Goal: Entertainment & Leisure: Consume media (video, audio)

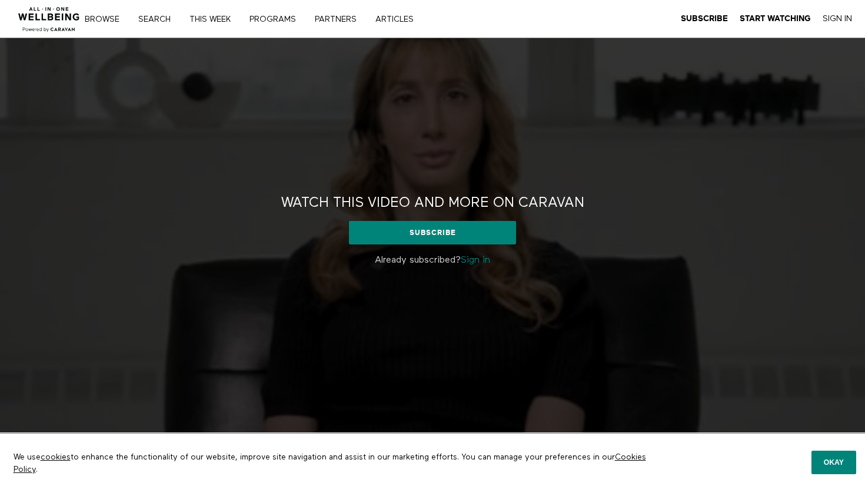
click at [478, 255] on p "Already subscribed? Sign in" at bounding box center [432, 260] width 347 height 14
click at [478, 258] on link "Sign in" at bounding box center [475, 260] width 29 height 9
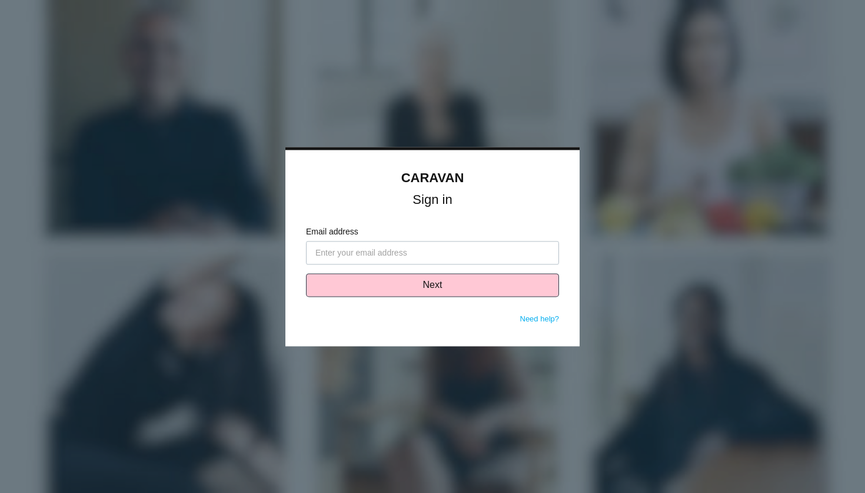
click at [453, 255] on input "Email address" at bounding box center [432, 253] width 253 height 24
type input "[PERSON_NAME][EMAIL_ADDRESS][PERSON_NAME][DOMAIN_NAME]"
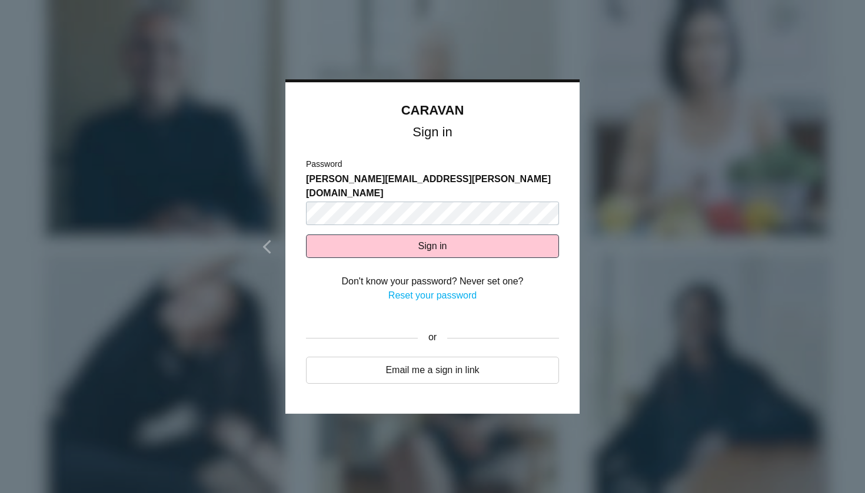
click at [433, 251] on form "Password cameron.weston-shaw@jaaq.org Sign in Don't know your password? Never s…" at bounding box center [432, 236] width 253 height 156
click at [432, 235] on button "Sign in" at bounding box center [432, 247] width 253 height 24
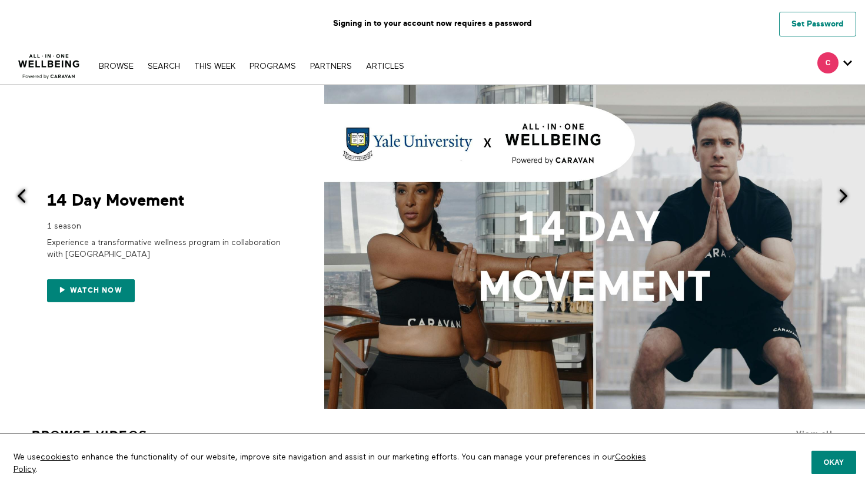
click at [798, 23] on link "Set Password" at bounding box center [817, 24] width 77 height 25
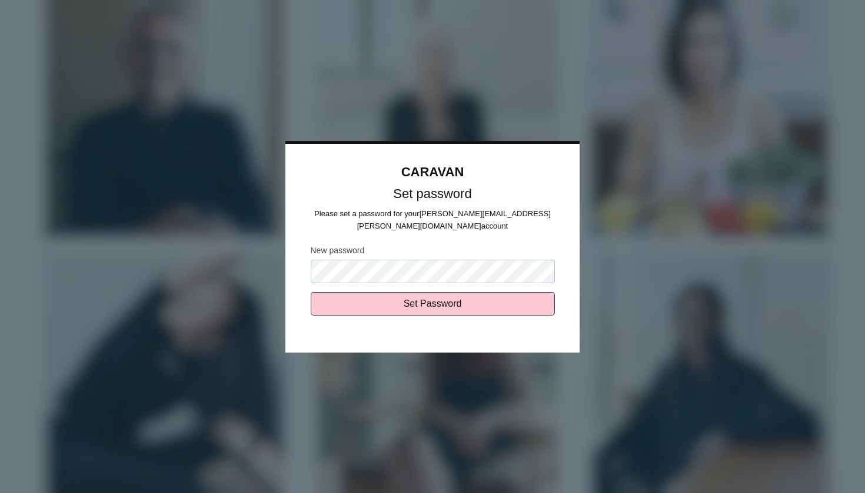
click at [432, 297] on input "Set Password" at bounding box center [433, 304] width 244 height 24
type input "Sending..."
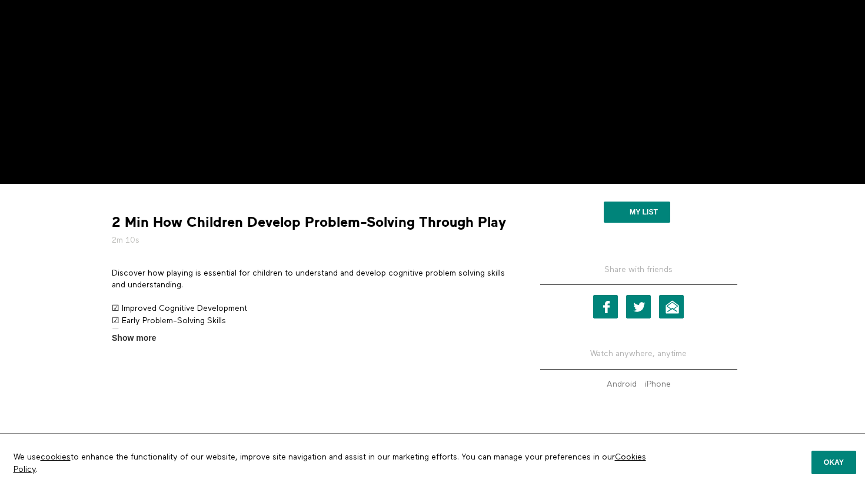
scroll to position [248, 0]
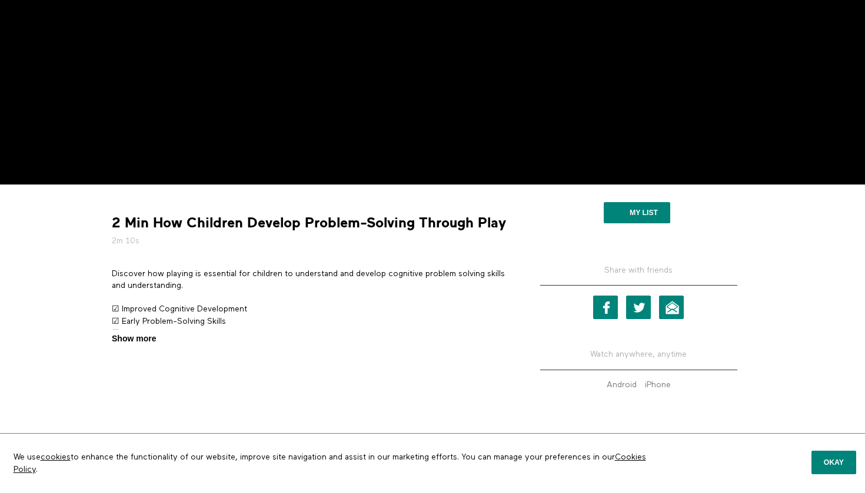
click at [149, 335] on span "Show more" at bounding box center [134, 339] width 44 height 12
click at [0, 0] on input "Show more Show less" at bounding box center [0, 0] width 0 height 0
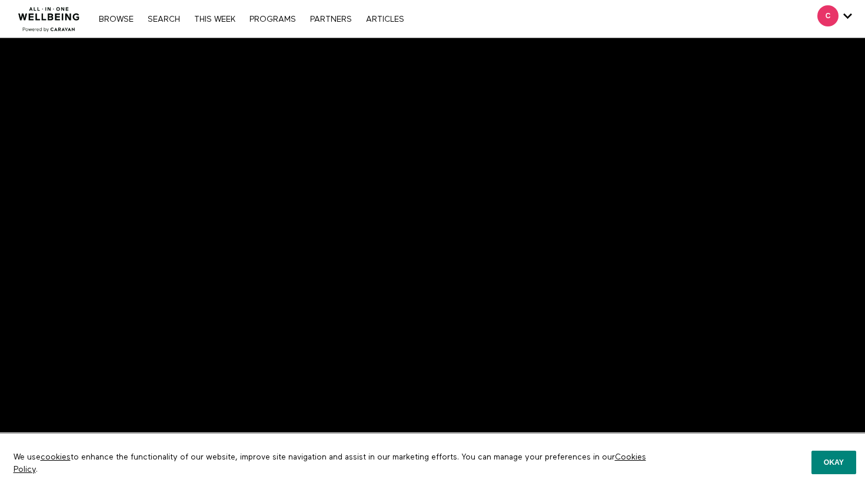
scroll to position [0, 0]
click at [243, 0] on div "Browse Search THIS WEEK PROGRAMS PARTNERS ARTICLES Account settings Manage Subs…" at bounding box center [297, 19] width 595 height 38
